Goal: Learn about a topic: Learn about a topic

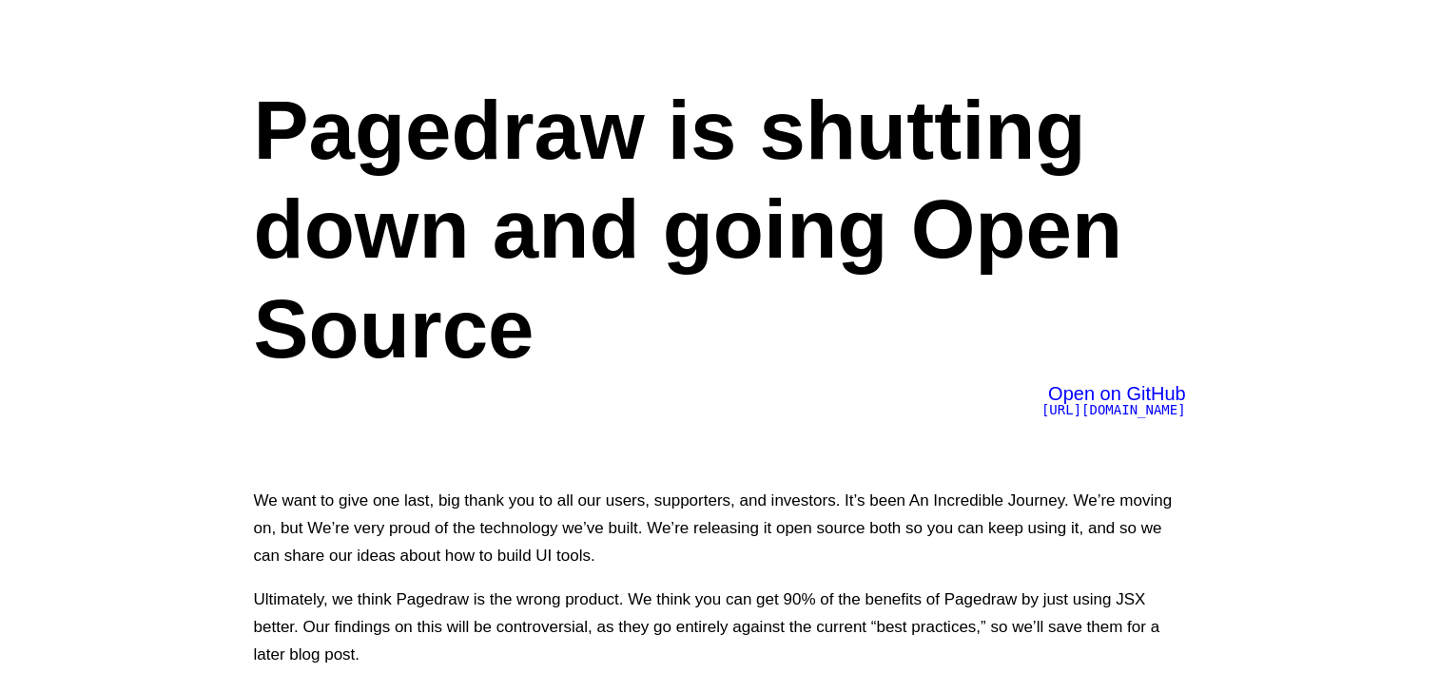
scroll to position [253, 0]
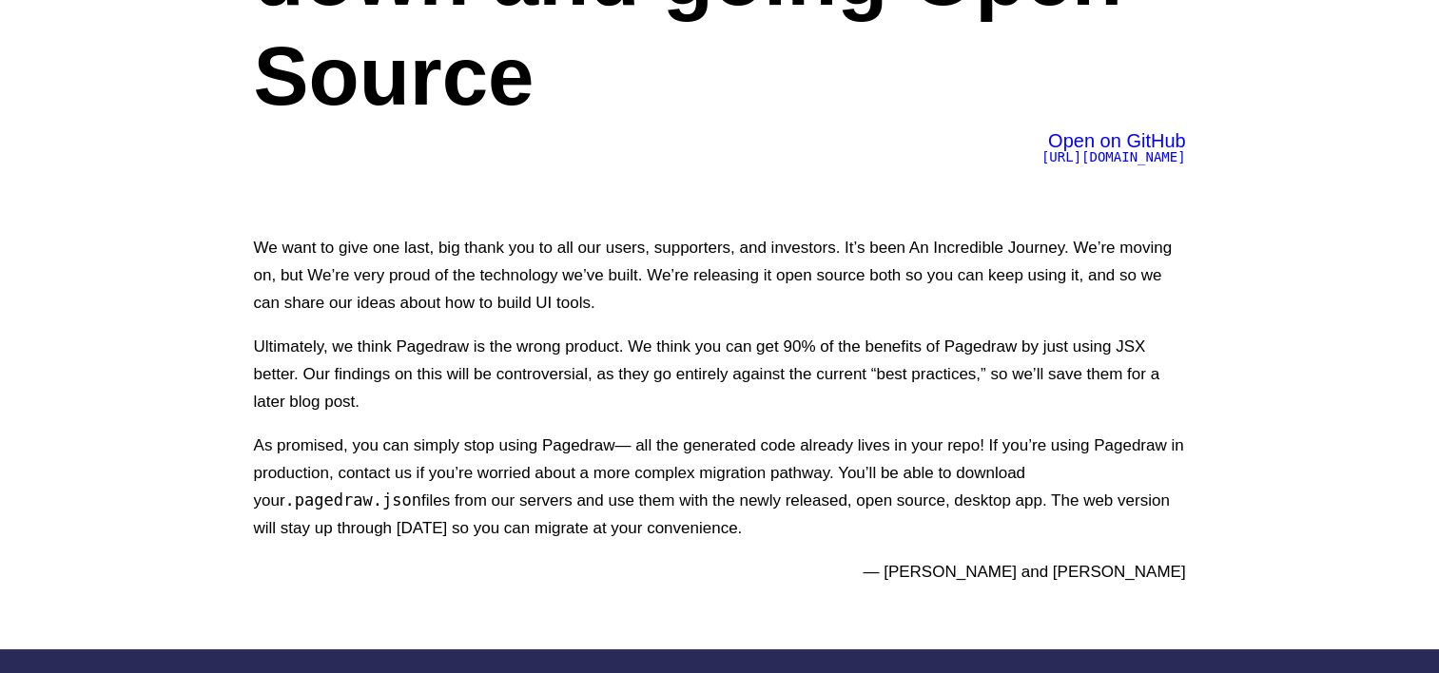
click at [1077, 152] on span "[URL][DOMAIN_NAME]" at bounding box center [1113, 156] width 145 height 15
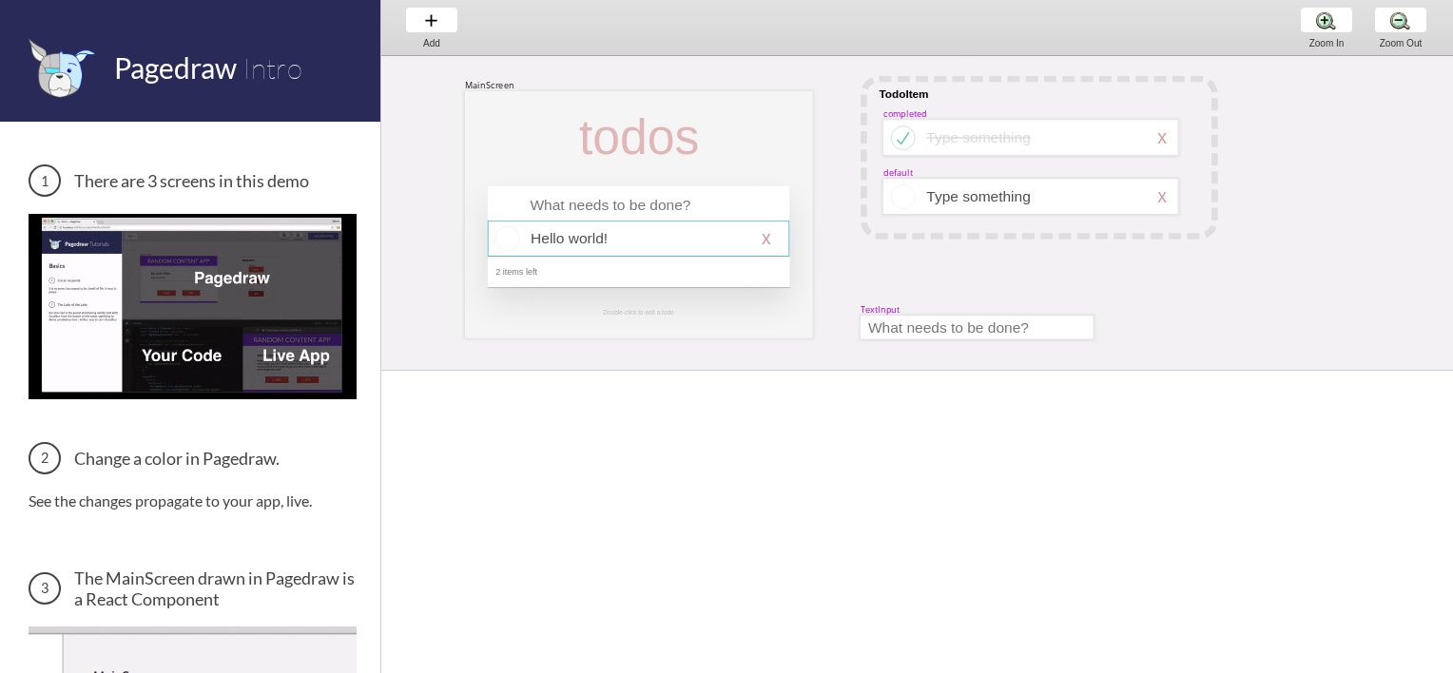
click at [639, 241] on div at bounding box center [638, 238] width 301 height 35
select select "16"
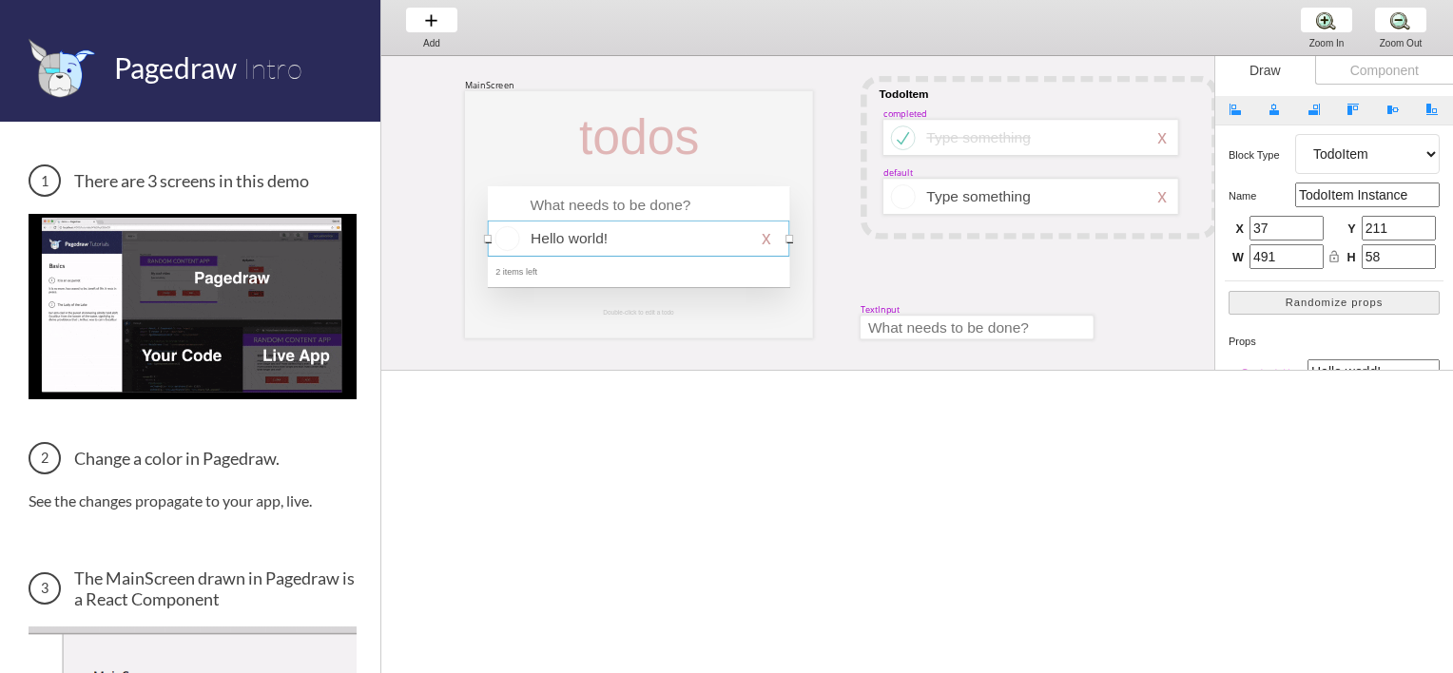
click at [759, 241] on div at bounding box center [638, 238] width 301 height 35
click at [917, 146] on div at bounding box center [1031, 137] width 295 height 35
select select "8"
click at [612, 293] on div at bounding box center [639, 214] width 348 height 247
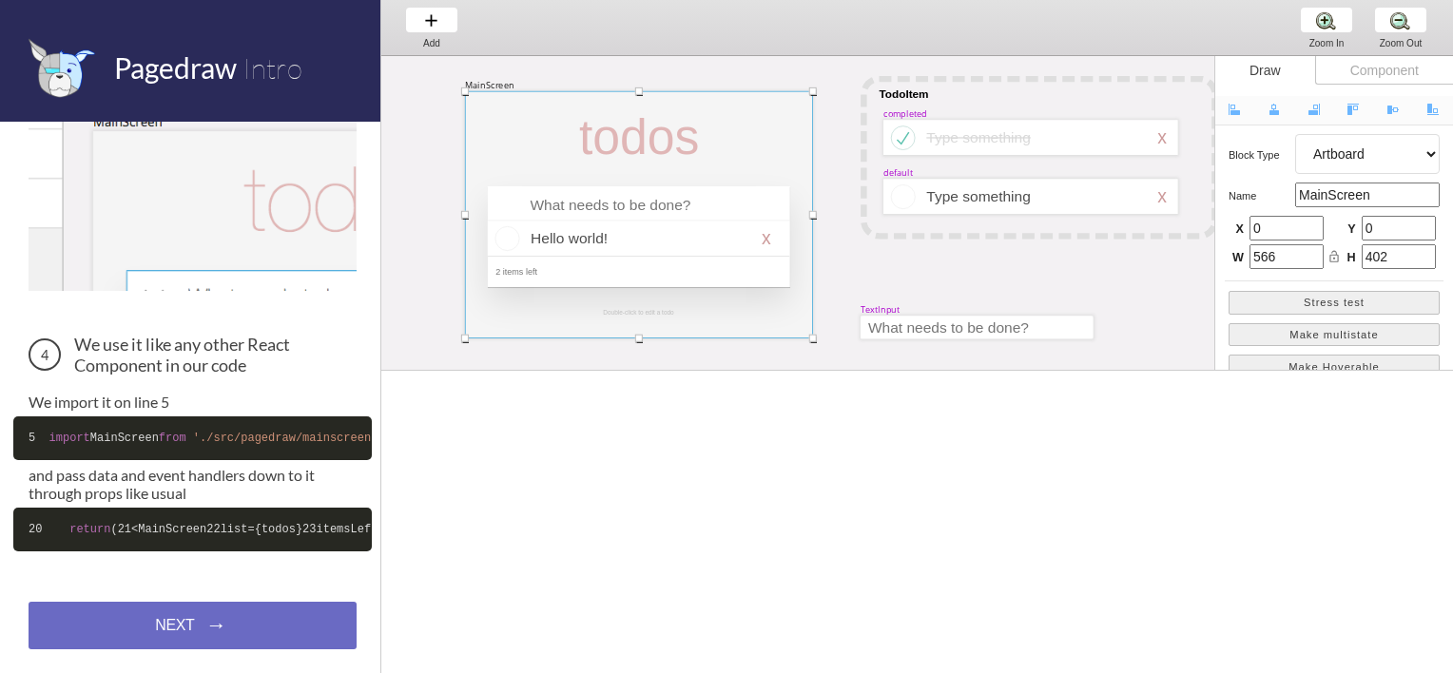
scroll to position [816, 0]
